Goal: Complete application form: Complete application form

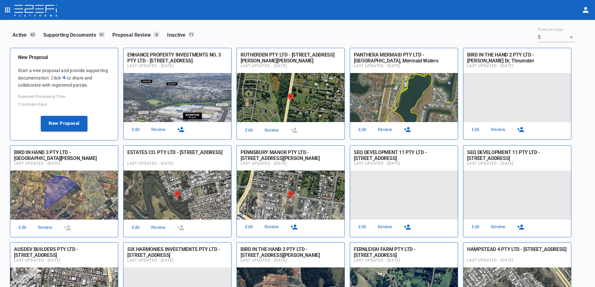
click at [272, 129] on link "Review" at bounding box center [272, 130] width 20 height 8
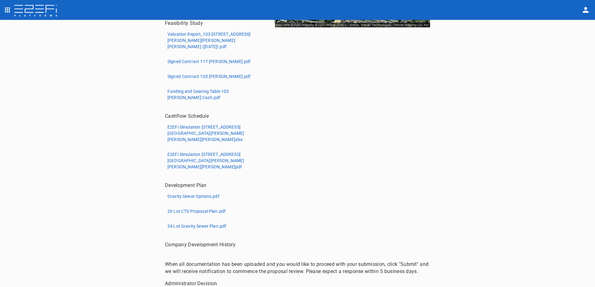
scroll to position [206, 0]
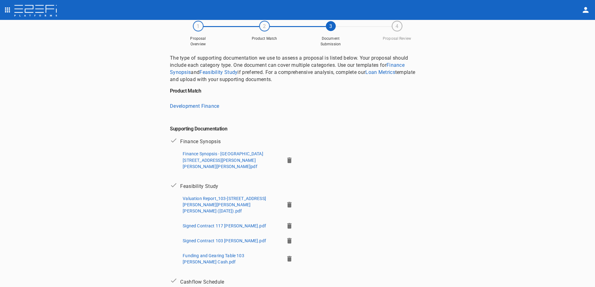
scroll to position [31, 0]
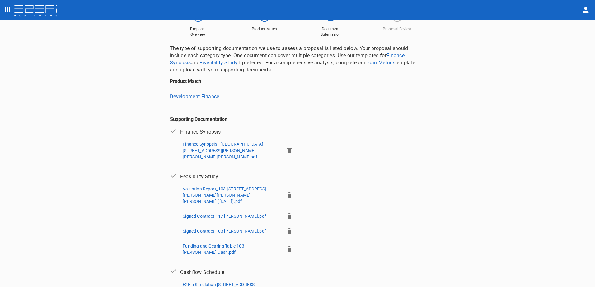
click at [287, 148] on icon "button" at bounding box center [289, 151] width 4 height 6
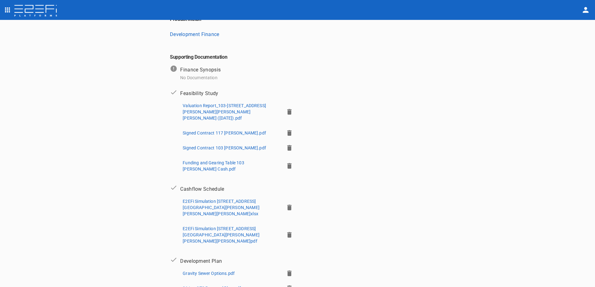
scroll to position [181, 0]
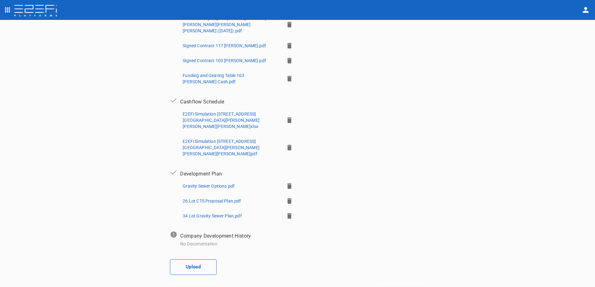
click at [193, 260] on button "Upload" at bounding box center [193, 268] width 47 height 16
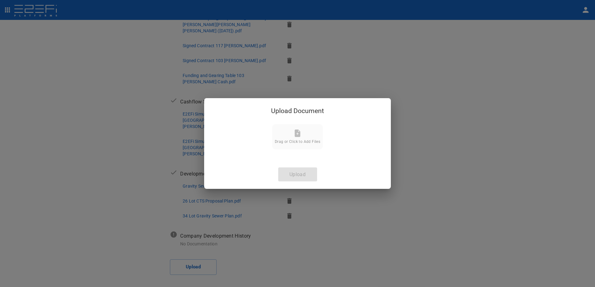
click at [297, 133] on icon at bounding box center [297, 133] width 6 height 7
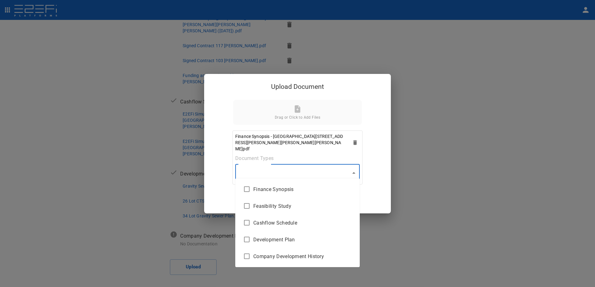
click at [353, 170] on body "Supporting Documents 1 Proposal Overview 2 Product Match 3 Document Submission …" at bounding box center [297, 143] width 595 height 287
click at [316, 190] on span "Finance Synopsis" at bounding box center [303, 189] width 101 height 7
type input "Finance Synopsis"
checkbox input "true"
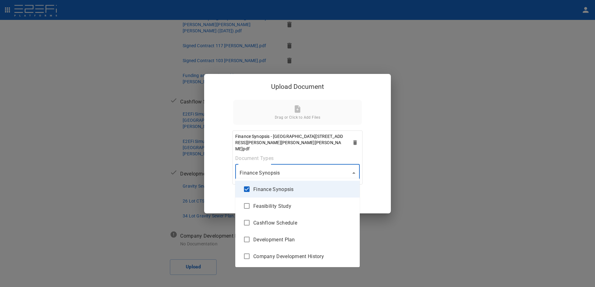
click at [353, 169] on div at bounding box center [297, 143] width 595 height 287
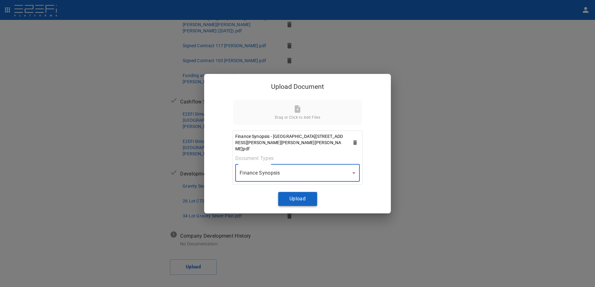
click at [295, 196] on button "Upload" at bounding box center [297, 199] width 39 height 14
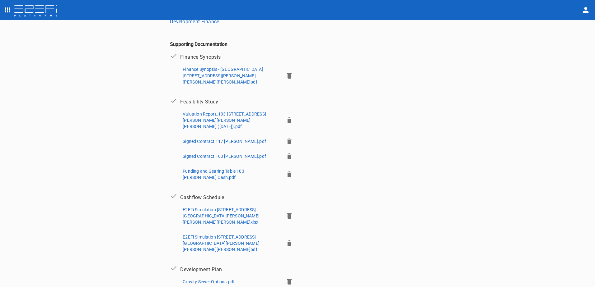
scroll to position [102, 0]
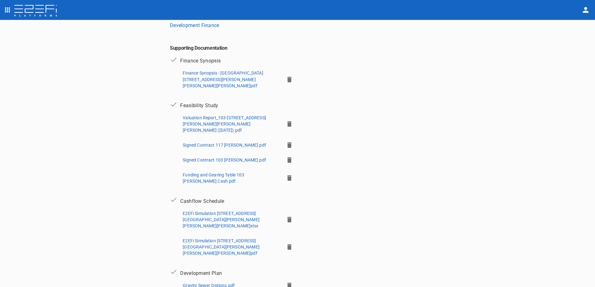
click at [202, 76] on p "Finance Synopsis - [GEOGRAPHIC_DATA][STREET_ADDRESS][PERSON_NAME][PERSON_NAME][…" at bounding box center [231, 79] width 96 height 19
click at [287, 77] on icon "button" at bounding box center [289, 80] width 4 height 6
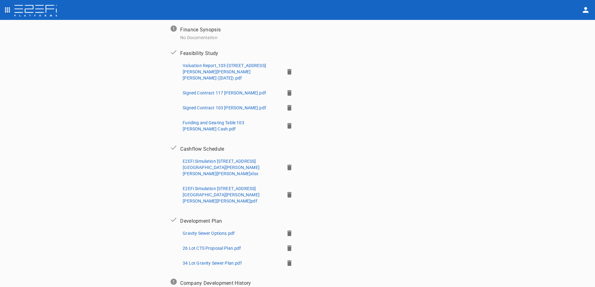
scroll to position [165, 0]
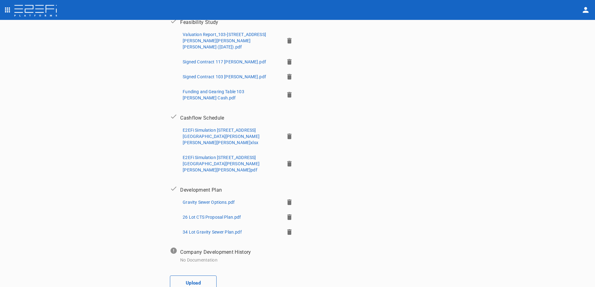
click at [188, 276] on button "Upload" at bounding box center [193, 284] width 47 height 16
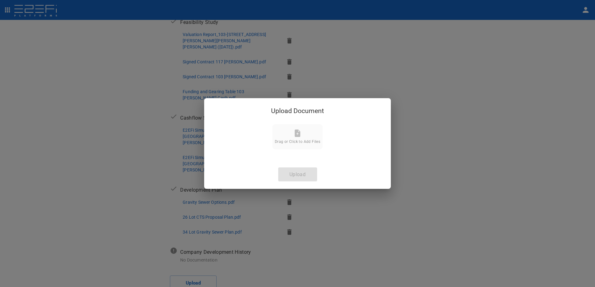
click at [294, 135] on icon at bounding box center [297, 133] width 7 height 7
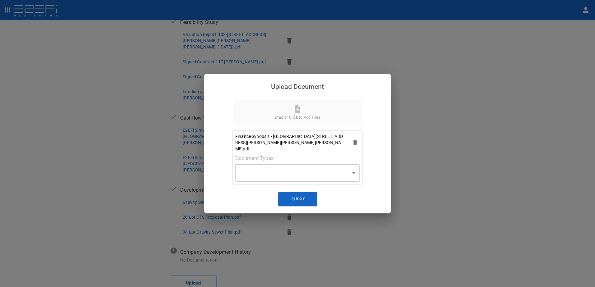
click at [352, 170] on body "Supporting Documents 1 Proposal Overview 2 Product Match 3 Document Submission …" at bounding box center [297, 143] width 595 height 287
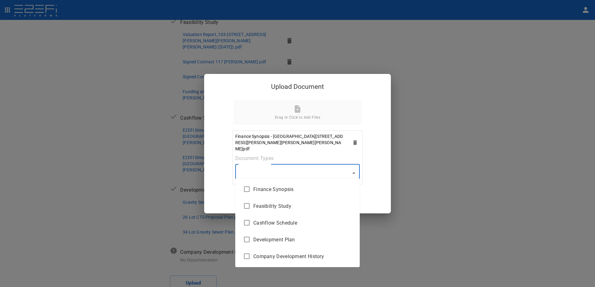
click at [302, 189] on span "Finance Synopsis" at bounding box center [303, 189] width 101 height 7
type input "Finance Synopsis"
checkbox input "true"
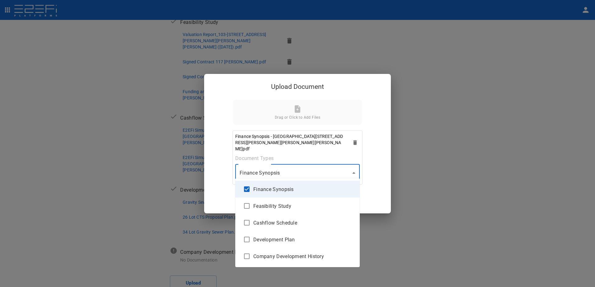
click at [354, 171] on div at bounding box center [297, 143] width 595 height 287
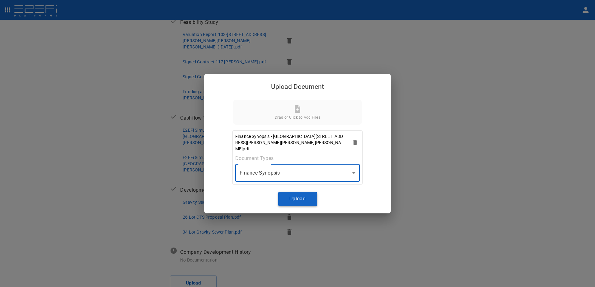
click at [297, 195] on button "Upload" at bounding box center [297, 199] width 39 height 14
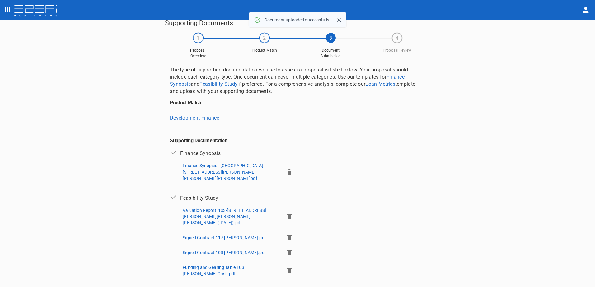
scroll to position [0, 0]
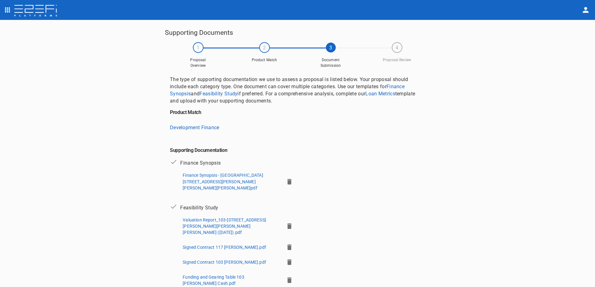
click at [210, 181] on p "Finance Synopsis - [GEOGRAPHIC_DATA][STREET_ADDRESS][PERSON_NAME][PERSON_NAME][…" at bounding box center [231, 181] width 96 height 19
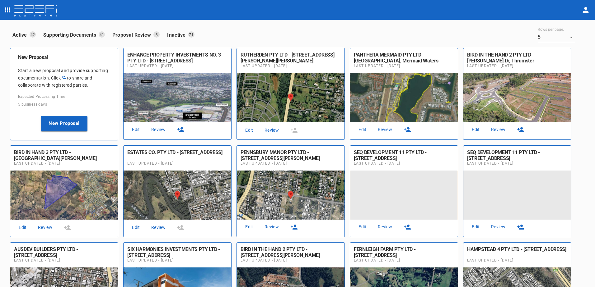
click at [273, 132] on link "Review" at bounding box center [272, 130] width 20 height 8
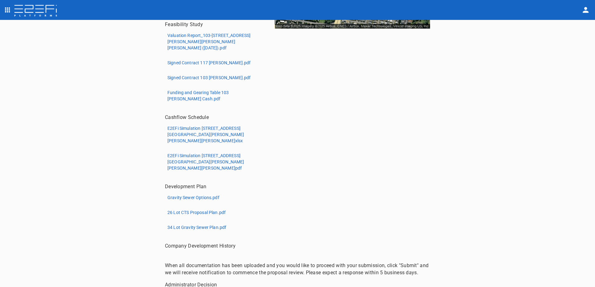
scroll to position [206, 0]
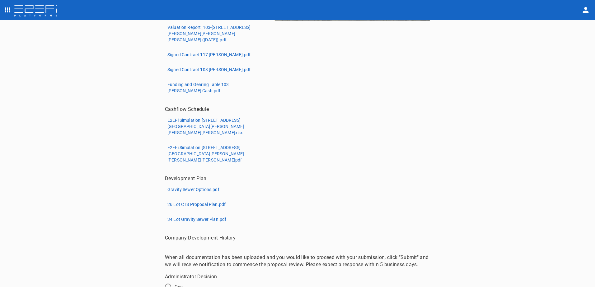
click at [166, 280] on input "Fund" at bounding box center [167, 286] width 13 height 13
radio input "true"
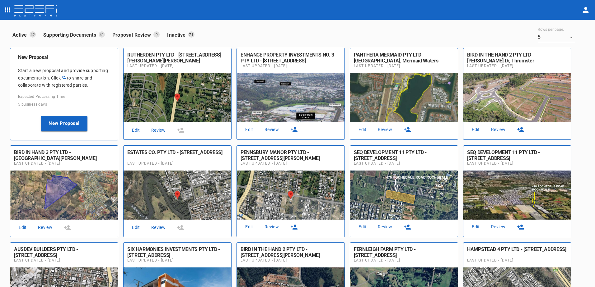
click at [292, 129] on icon "button" at bounding box center [293, 129] width 7 height 5
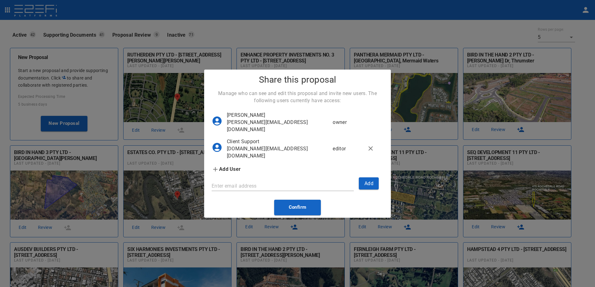
click at [581, 218] on div "Share this proposal Manage who can see and edit this proposal and invite new us…" at bounding box center [297, 143] width 595 height 287
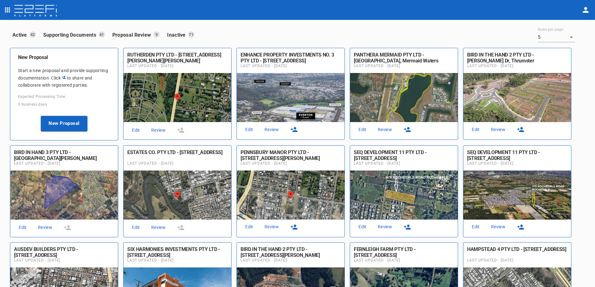
click at [155, 130] on link "Review" at bounding box center [158, 130] width 20 height 8
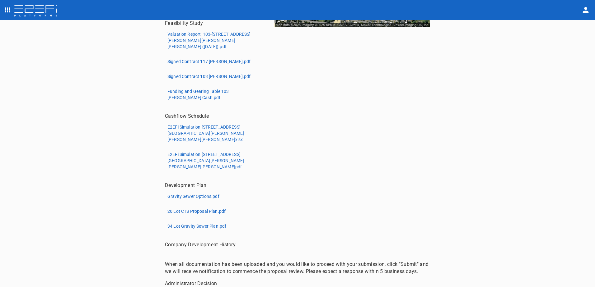
scroll to position [206, 0]
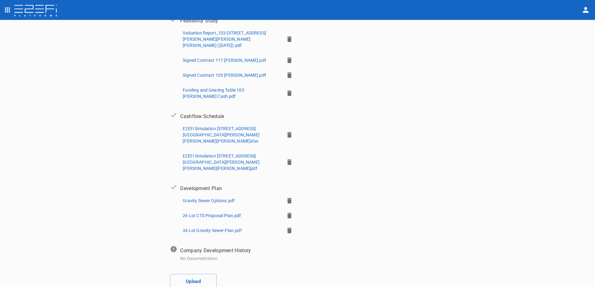
scroll to position [196, 0]
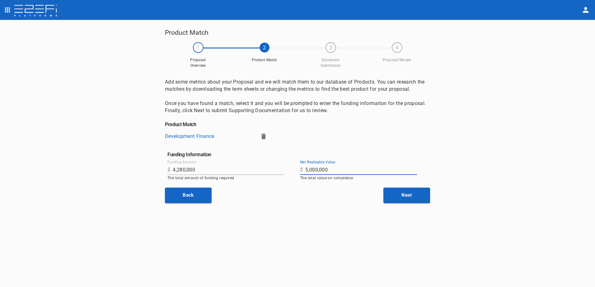
click at [334, 167] on input "5,000,000" at bounding box center [361, 170] width 112 height 10
type input "5"
type input "10,800,000"
click at [202, 167] on input "4,280,000" at bounding box center [229, 170] width 112 height 10
type input "4"
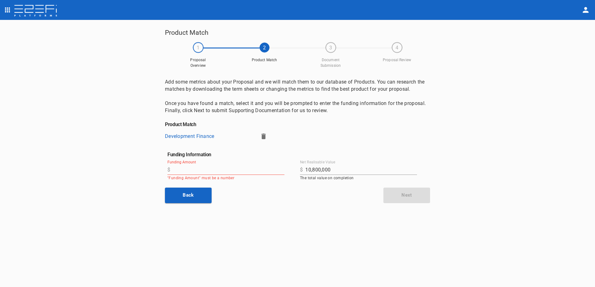
click at [202, 168] on input "Funding Amount" at bounding box center [229, 170] width 112 height 10
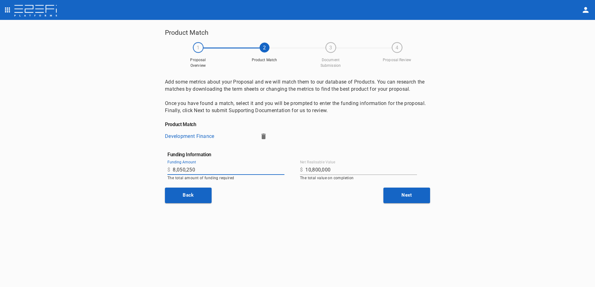
type input "8,050,250"
click at [336, 226] on div "Product Match 1 Proposal Overview 2 Product Match 3 Document Submission 4 Propo…" at bounding box center [297, 153] width 280 height 253
click at [344, 170] on input "10,800,000" at bounding box center [361, 170] width 112 height 10
type input "1"
type input "14,000,000"
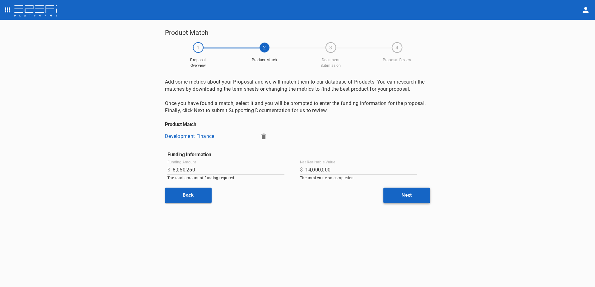
click at [403, 193] on button "Next" at bounding box center [406, 196] width 47 height 16
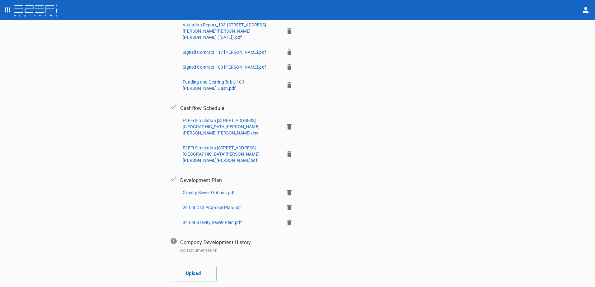
scroll to position [196, 0]
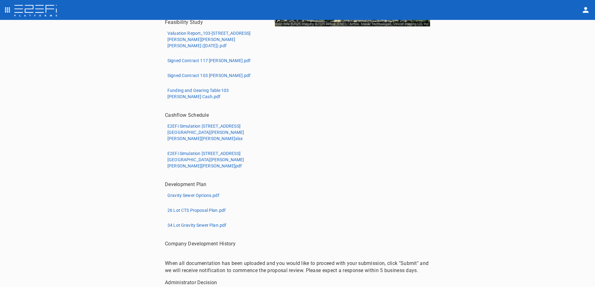
scroll to position [206, 0]
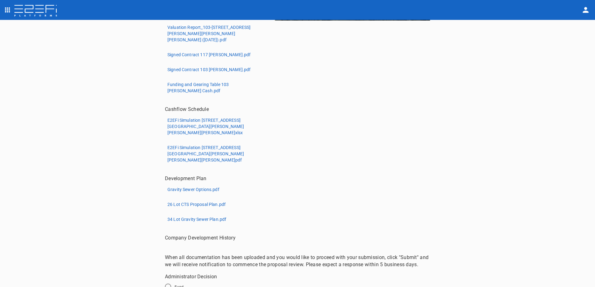
drag, startPoint x: 165, startPoint y: 248, endPoint x: 171, endPoint y: 248, distance: 5.9
click at [166, 280] on input "Fund" at bounding box center [167, 286] width 13 height 13
radio input "true"
